Goal: Transaction & Acquisition: Purchase product/service

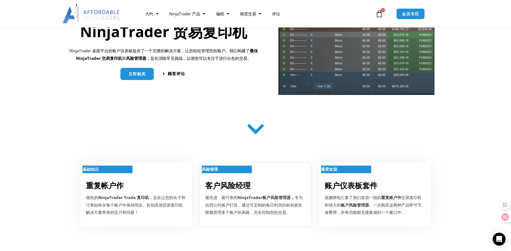
scroll to position [54, 0]
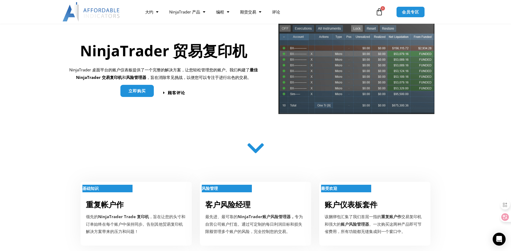
click at [147, 90] on link "立即购买" at bounding box center [136, 91] width 33 height 12
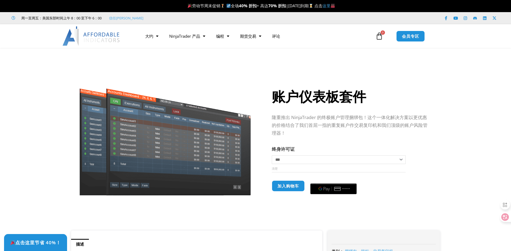
click at [333, 159] on select "****** *** ***" at bounding box center [339, 159] width 134 height 9
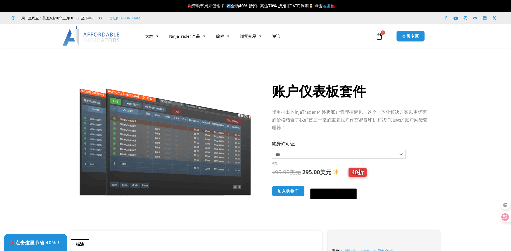
click at [272, 150] on select "****** *** ***" at bounding box center [339, 154] width 134 height 9
